Goal: Use online tool/utility: Utilize a website feature to perform a specific function

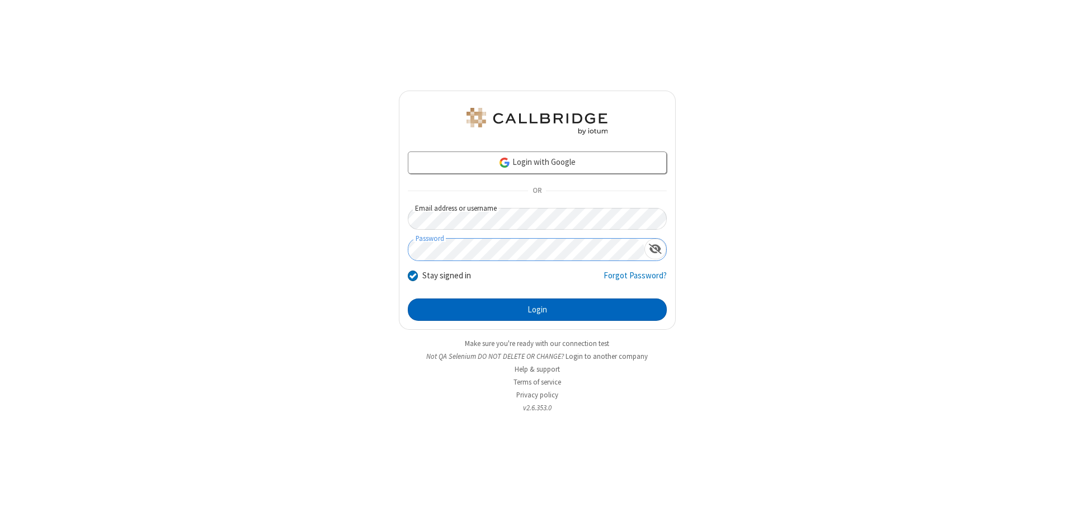
click at [537, 310] on button "Login" at bounding box center [537, 310] width 259 height 22
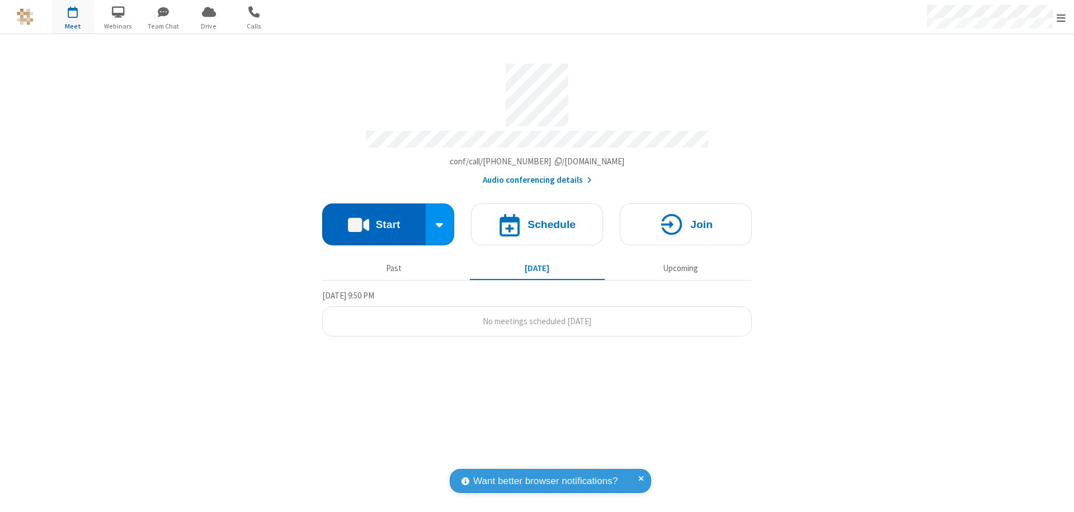
click at [374, 219] on button "Start" at bounding box center [373, 225] width 103 height 42
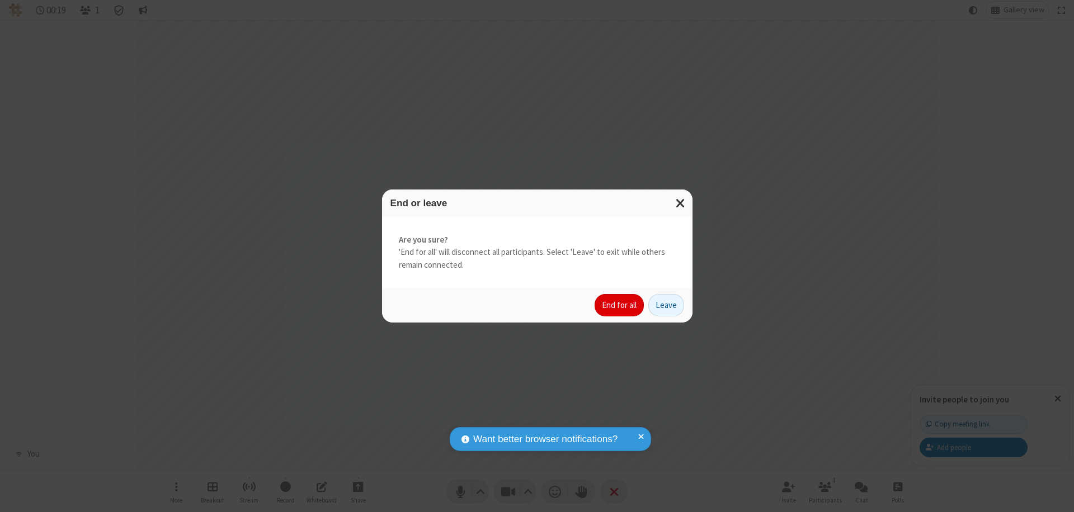
click at [620, 305] on button "End for all" at bounding box center [619, 305] width 49 height 22
